Goal: Find specific page/section: Find specific page/section

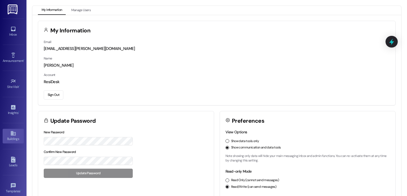
click at [10, 135] on icon at bounding box center [13, 133] width 6 height 6
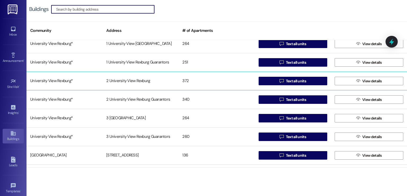
scroll to position [1111, 0]
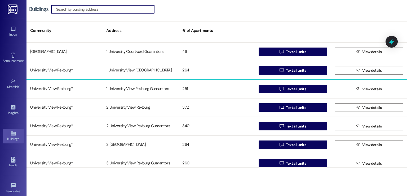
click at [121, 69] on div "1 University View [GEOGRAPHIC_DATA]" at bounding box center [141, 70] width 76 height 11
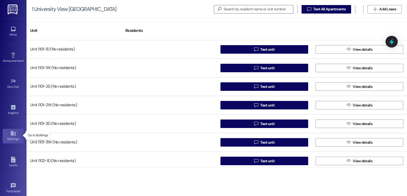
click at [8, 138] on div "Buildings" at bounding box center [13, 138] width 27 height 5
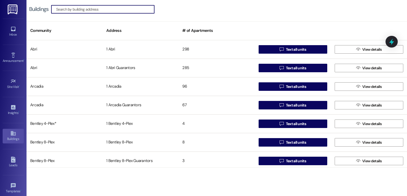
click at [134, 9] on input at bounding box center [105, 9] width 98 height 7
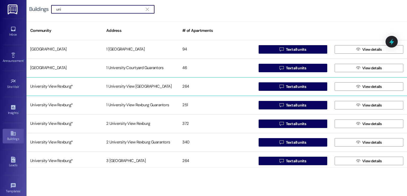
type input "uni"
click at [138, 83] on div "1 University View [GEOGRAPHIC_DATA]" at bounding box center [141, 86] width 76 height 11
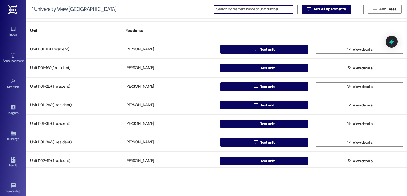
scroll to position [159, 0]
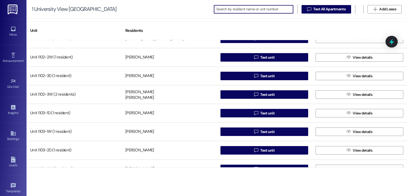
click at [238, 10] on input at bounding box center [254, 9] width 77 height 7
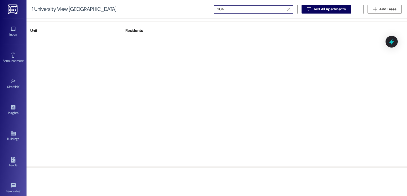
scroll to position [610, 0]
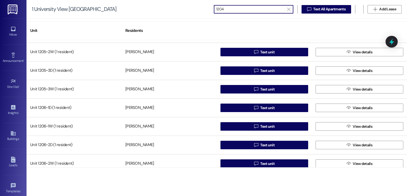
type input "1204"
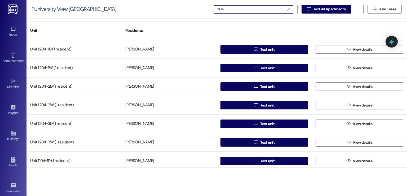
scroll to position [0, 0]
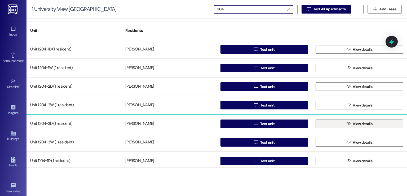
click at [337, 121] on button " View details" at bounding box center [360, 123] width 88 height 8
